Goal: Entertainment & Leisure: Consume media (video, audio)

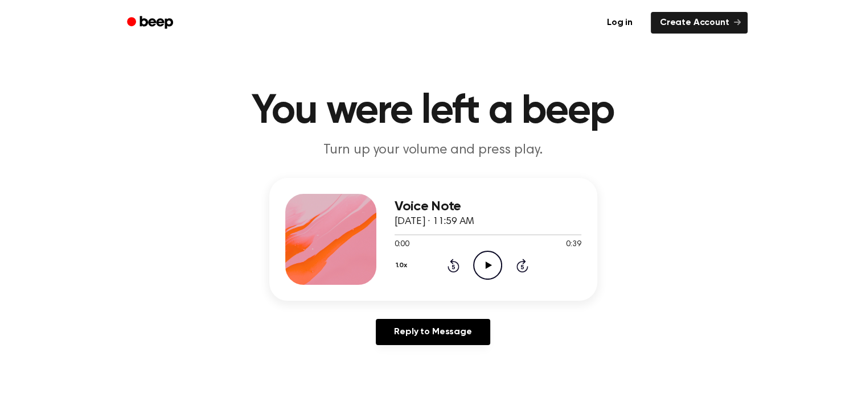
click at [488, 260] on icon "Play Audio" at bounding box center [487, 265] width 29 height 29
click at [492, 268] on icon "Play Audio" at bounding box center [487, 265] width 29 height 29
drag, startPoint x: 399, startPoint y: 235, endPoint x: 420, endPoint y: 234, distance: 20.5
click at [420, 234] on div at bounding box center [487, 234] width 187 height 1
